Goal: Use online tool/utility: Use online tool/utility

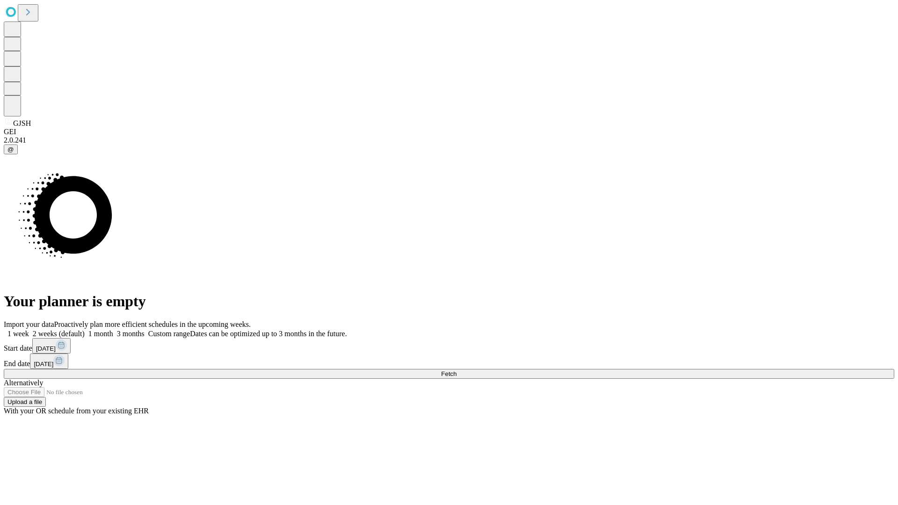
click at [456, 370] on span "Fetch" at bounding box center [448, 373] width 15 height 7
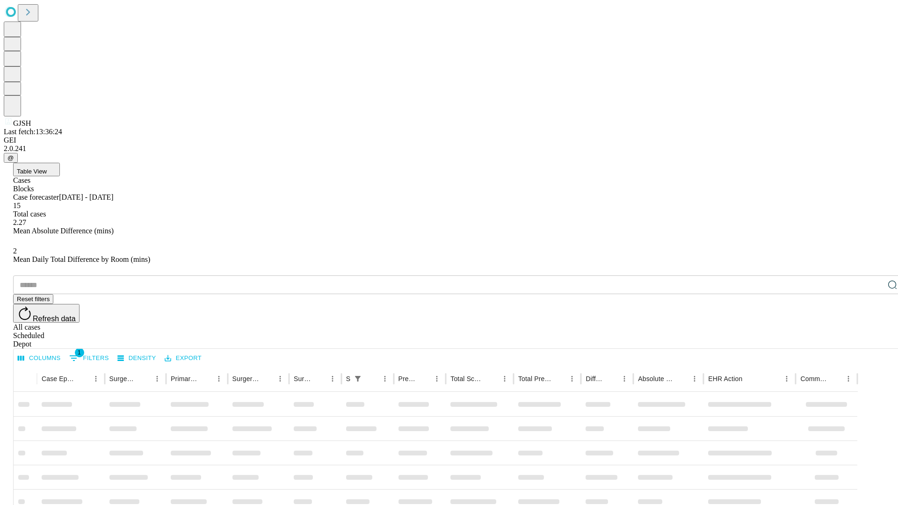
click at [873, 340] on div "Depot" at bounding box center [458, 344] width 890 height 8
